Goal: Download file/media

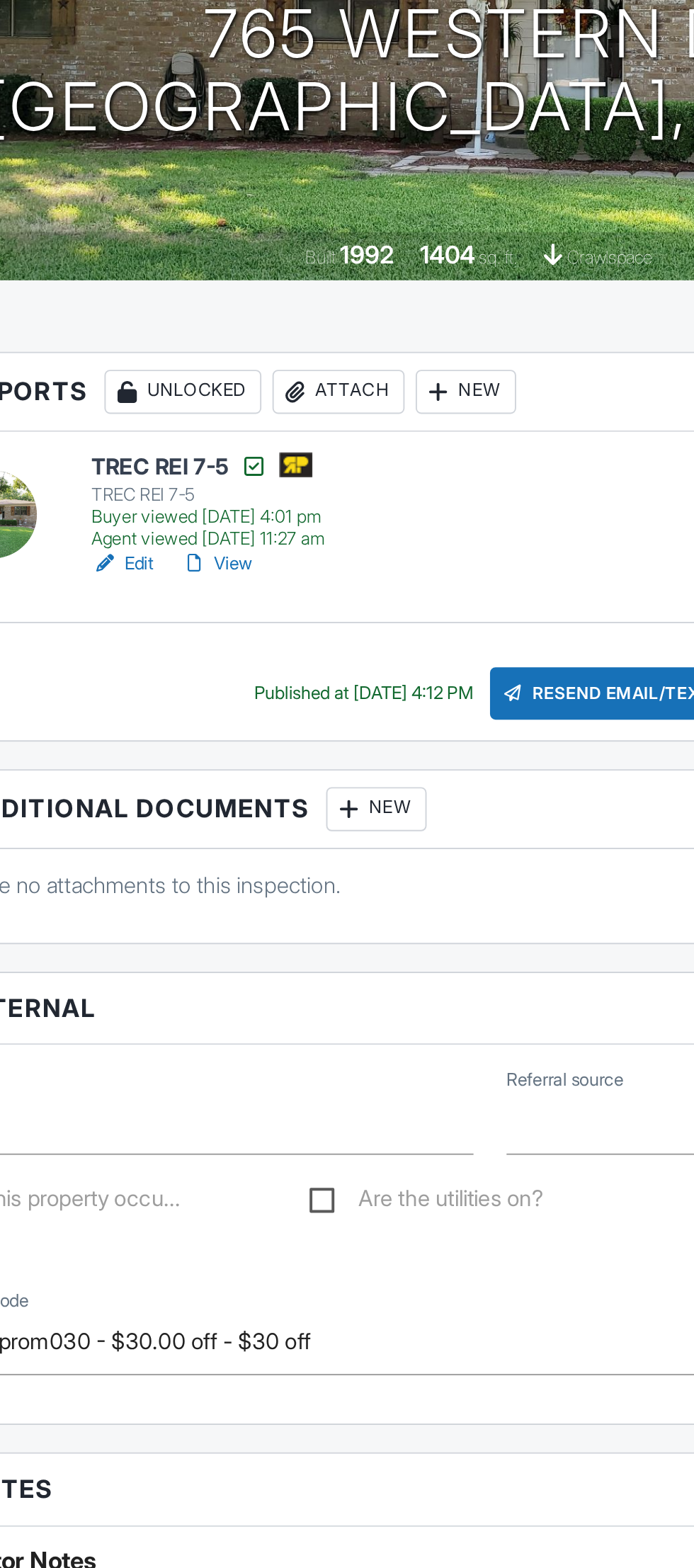
click at [214, 609] on link "View" at bounding box center [206, 611] width 37 height 14
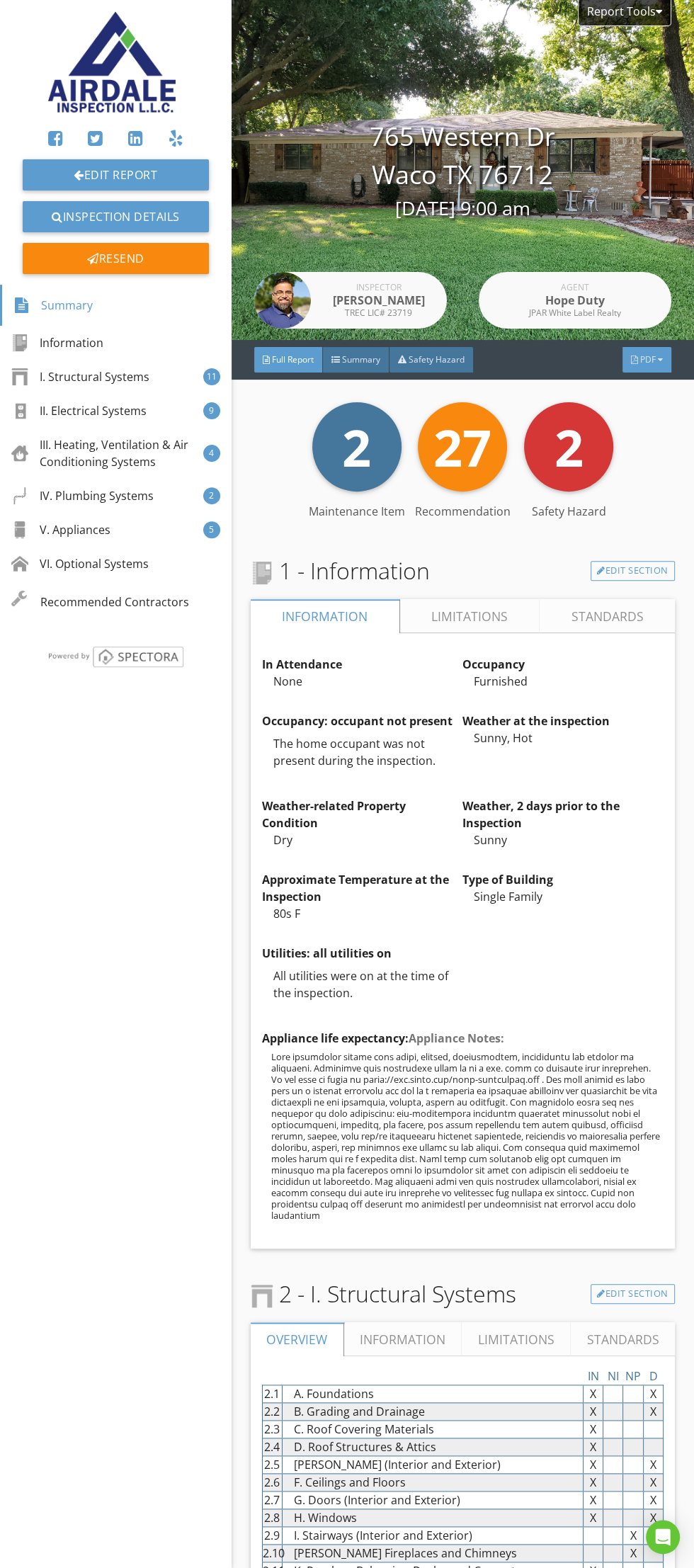
click at [637, 358] on div at bounding box center [634, 359] width 7 height 8
click at [630, 419] on div "Full Report" at bounding box center [629, 414] width 91 height 17
click at [647, 359] on span "PDF" at bounding box center [647, 359] width 16 height 12
click at [638, 414] on div "Full Report" at bounding box center [629, 415] width 91 height 17
click at [647, 359] on span "PDF" at bounding box center [647, 359] width 16 height 12
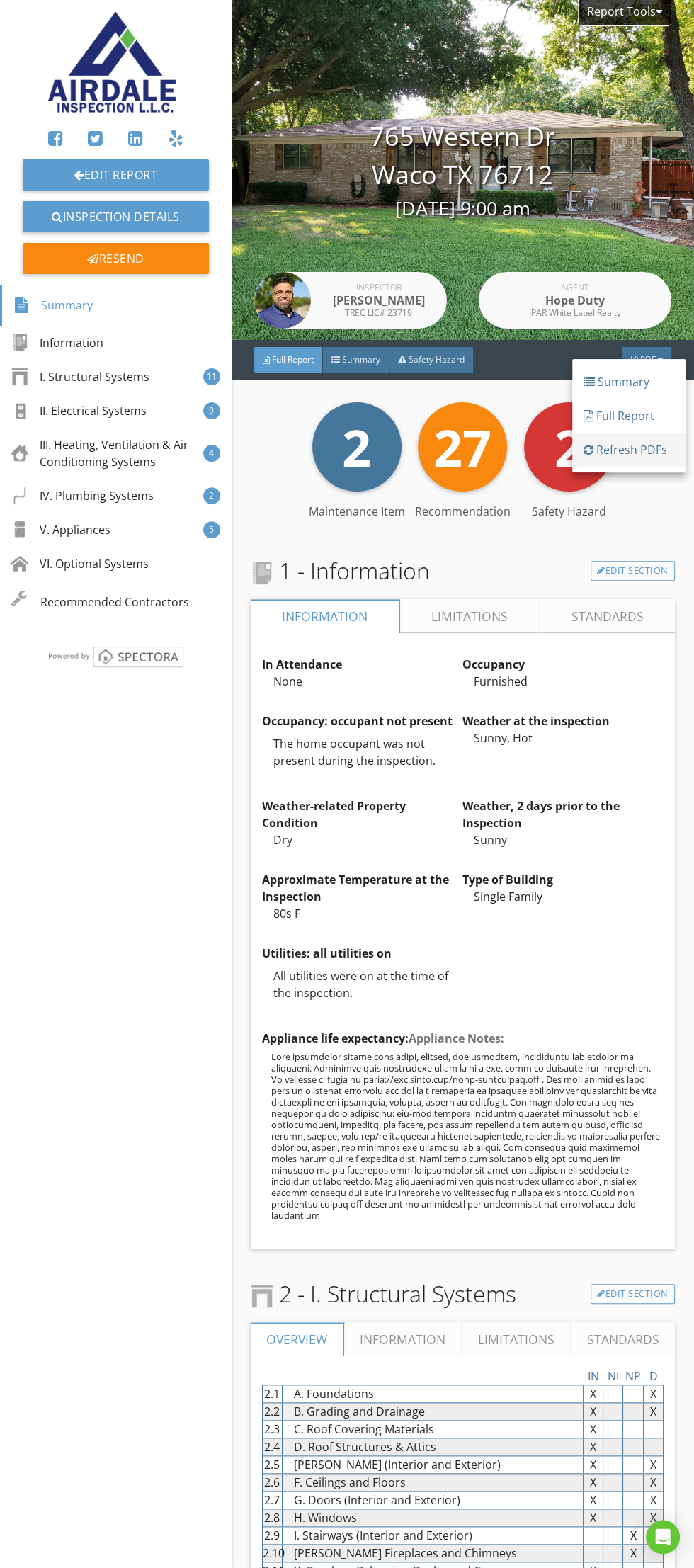
click at [650, 459] on link "Refresh PDFs" at bounding box center [629, 450] width 113 height 34
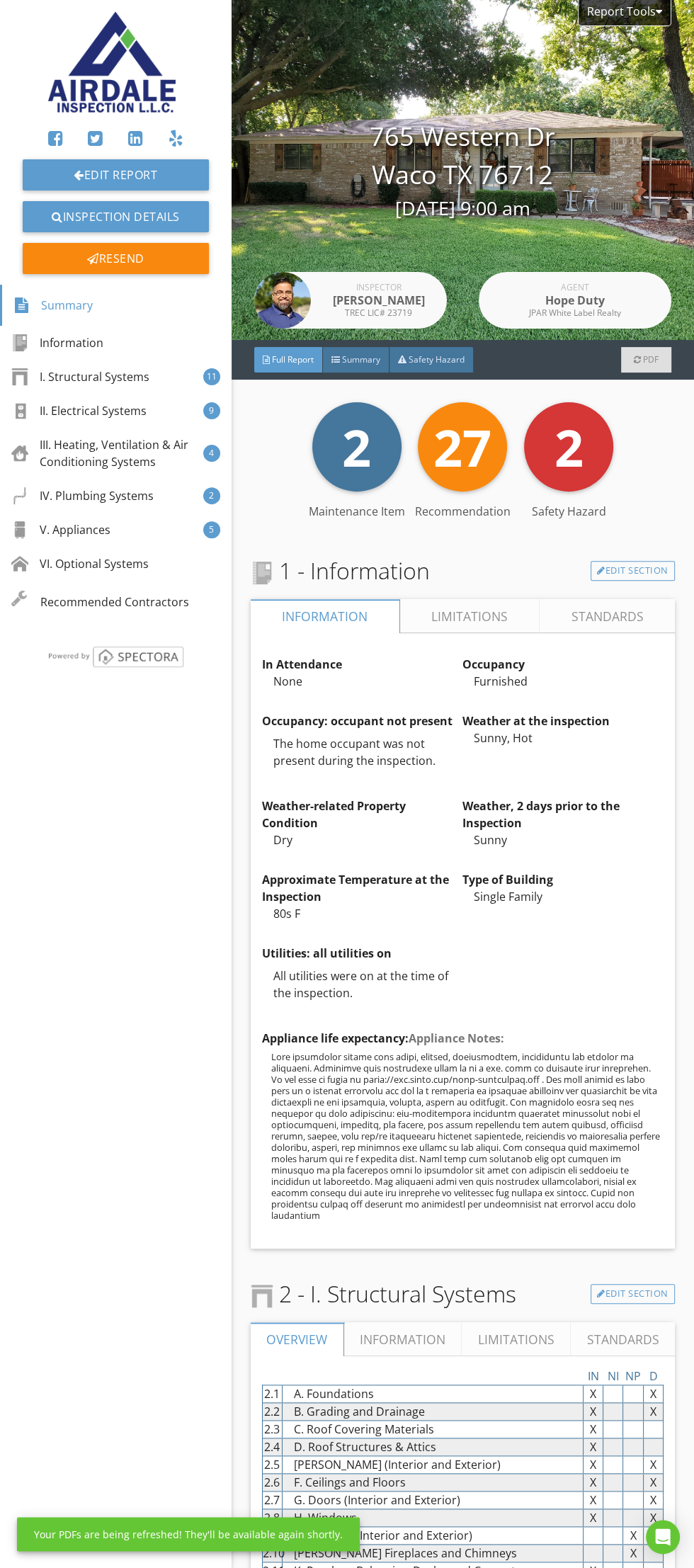
click at [644, 368] on div "PDF" at bounding box center [646, 359] width 50 height 25
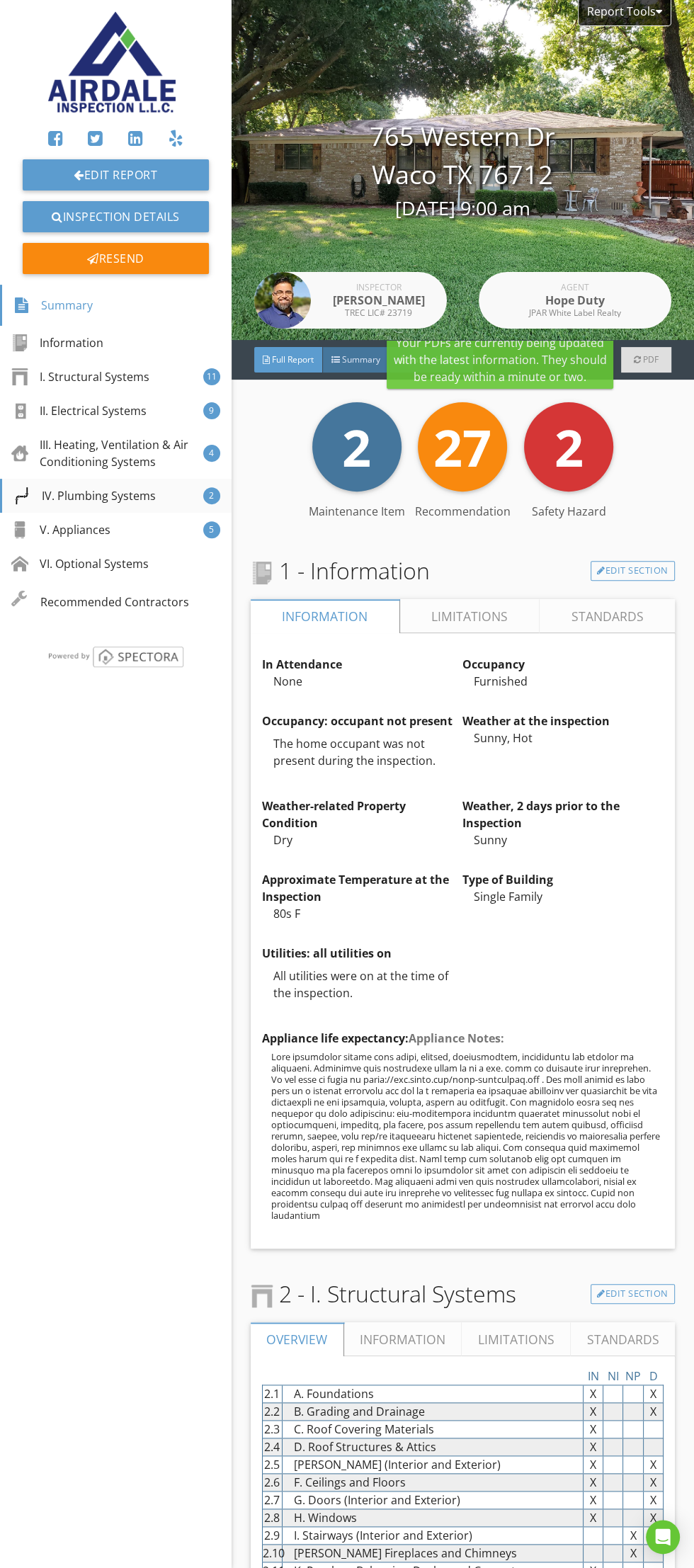
click at [113, 492] on div "IV. Plumbing Systems" at bounding box center [84, 495] width 142 height 17
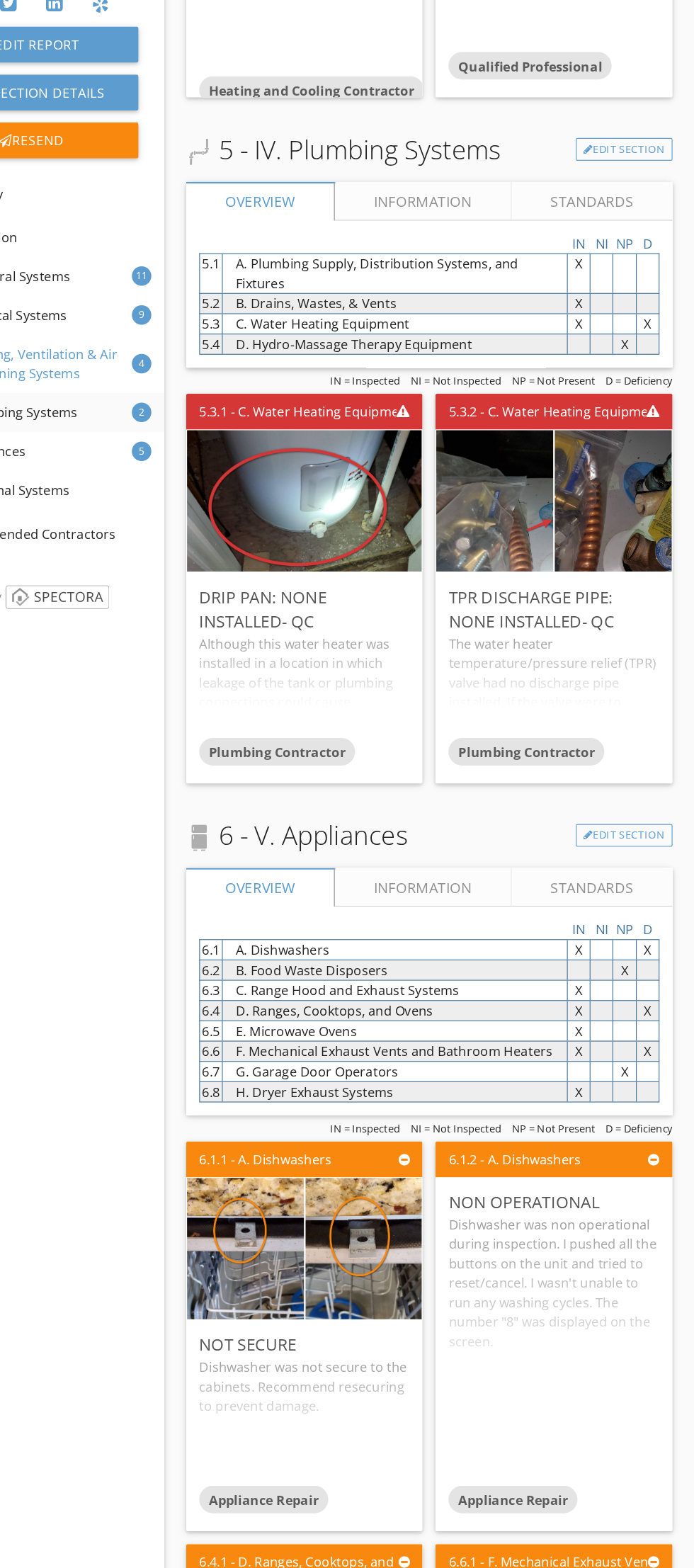
scroll to position [6349, 0]
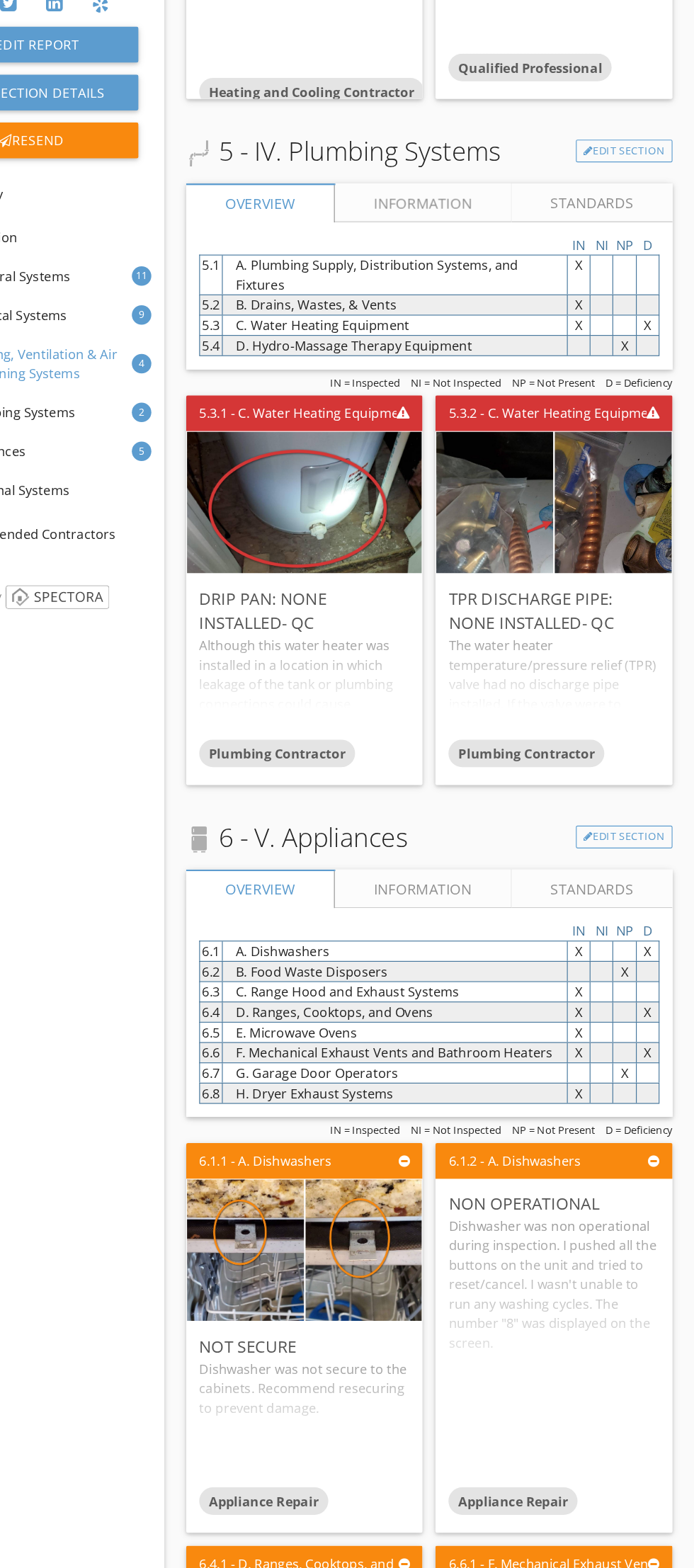
click at [462, 296] on link "Information" at bounding box center [457, 314] width 155 height 34
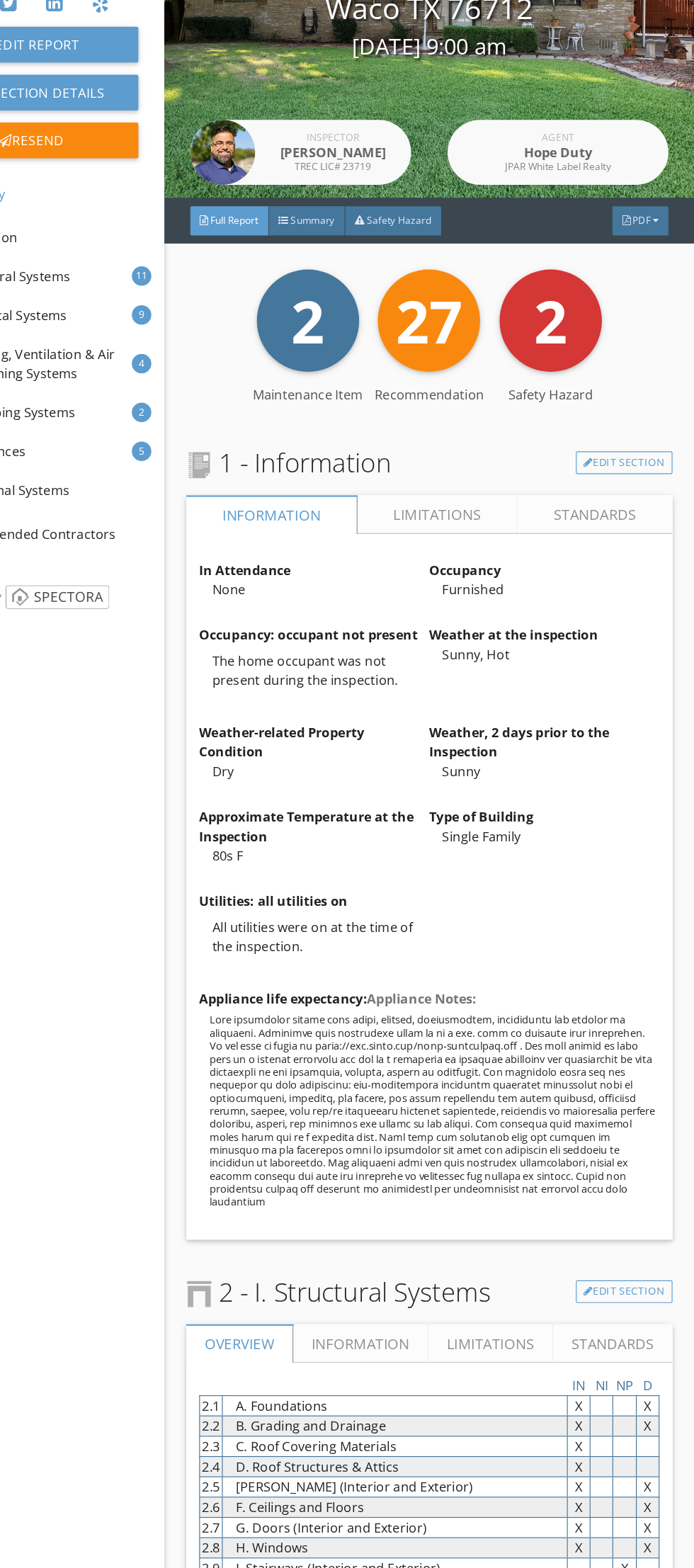
scroll to position [0, 0]
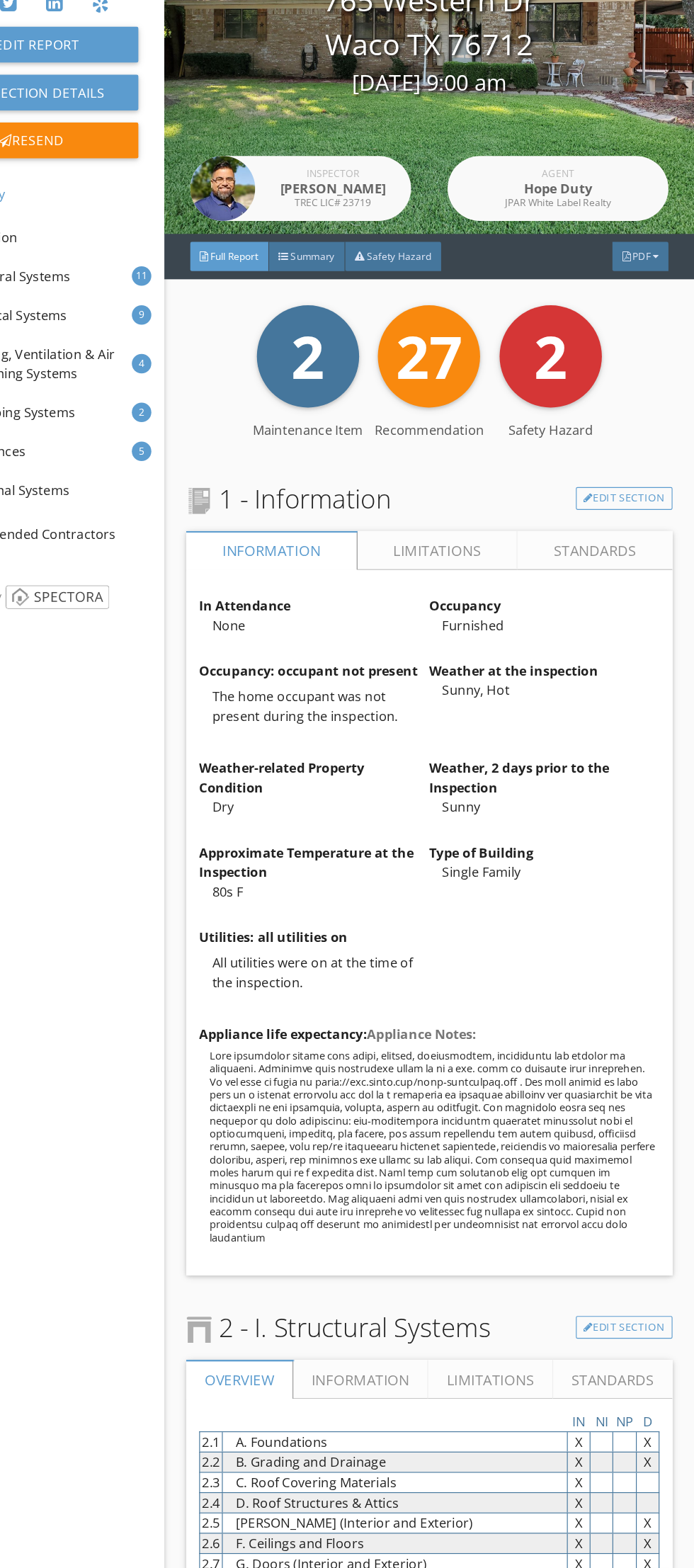
click at [647, 470] on div "2 Maintenance Item 27 Recommendation 2 Safety Hazard" at bounding box center [462, 446] width 424 height 89
click at [647, 359] on span "PDF" at bounding box center [647, 359] width 16 height 12
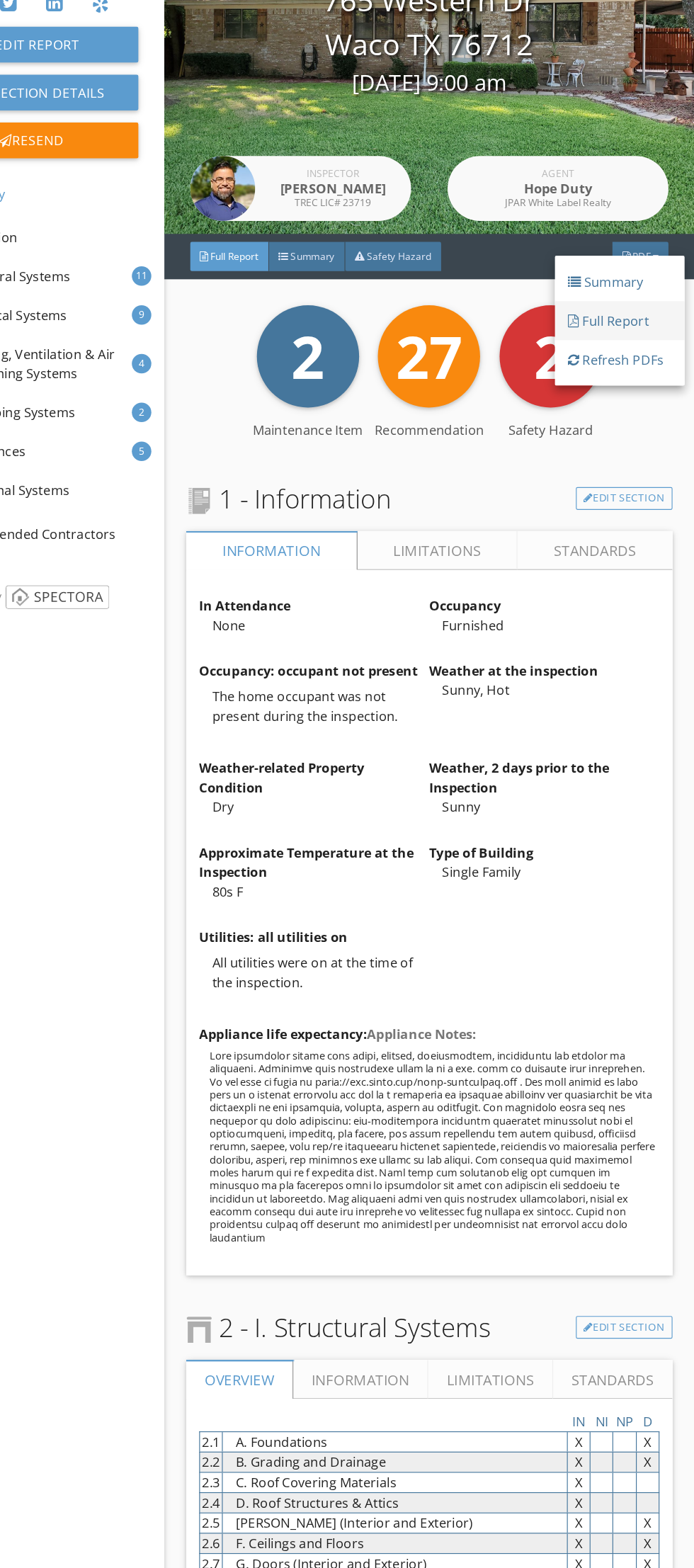
click at [644, 419] on div "Full Report" at bounding box center [629, 415] width 91 height 17
